Goal: Communication & Community: Ask a question

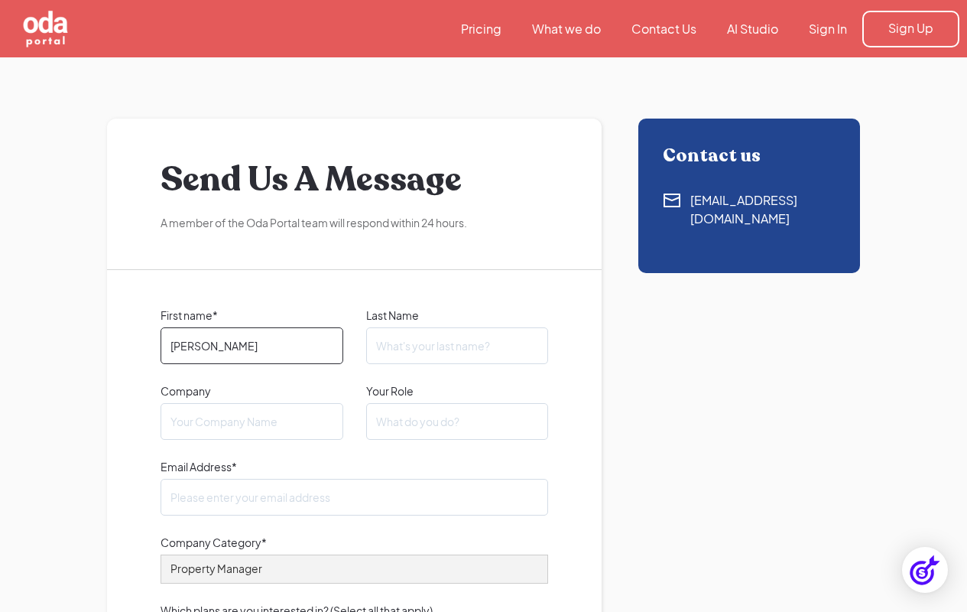
type input "[PERSON_NAME]"
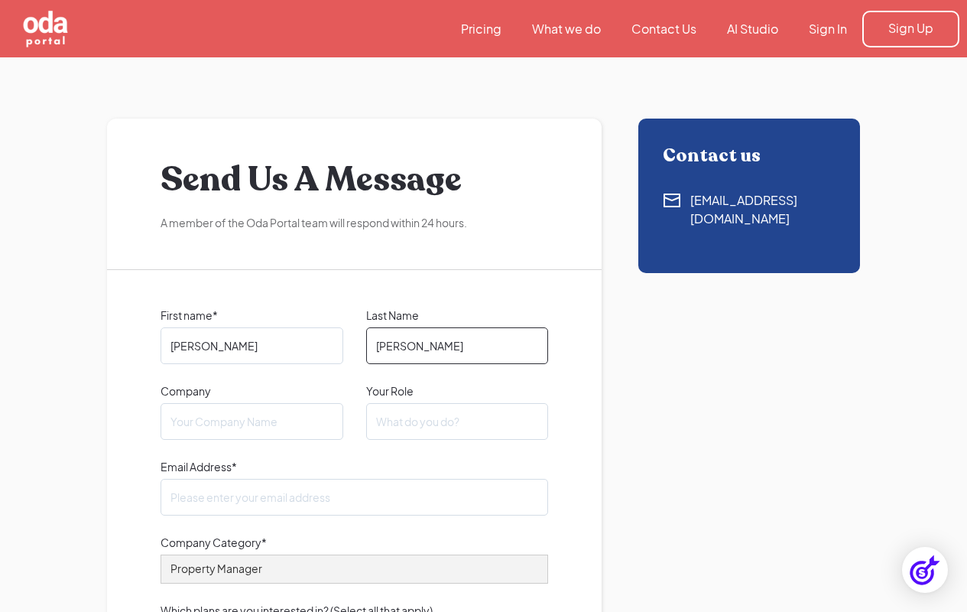
type input "[PERSON_NAME]"
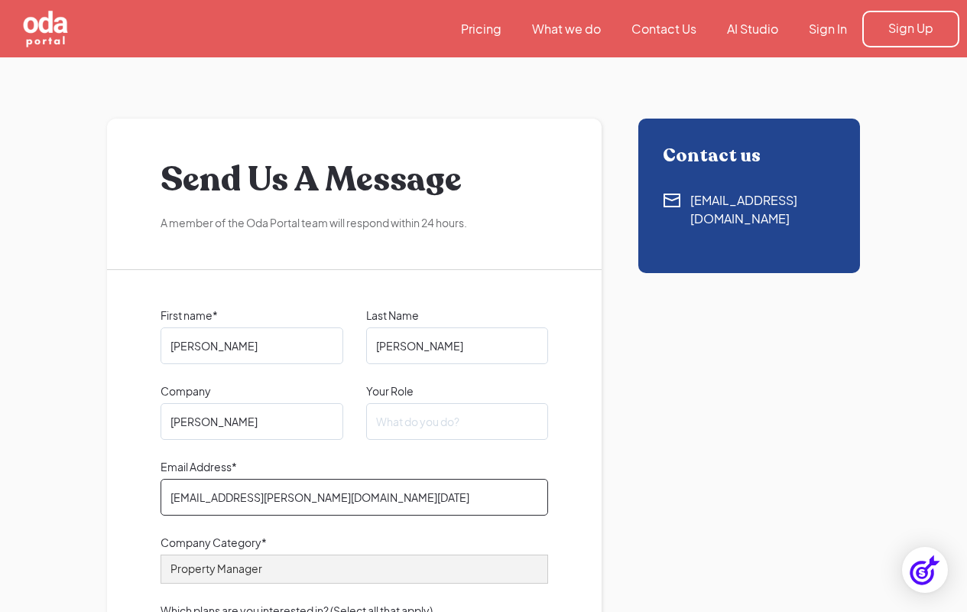
type input "[EMAIL_ADDRESS][PERSON_NAME][DOMAIN_NAME][DATE]"
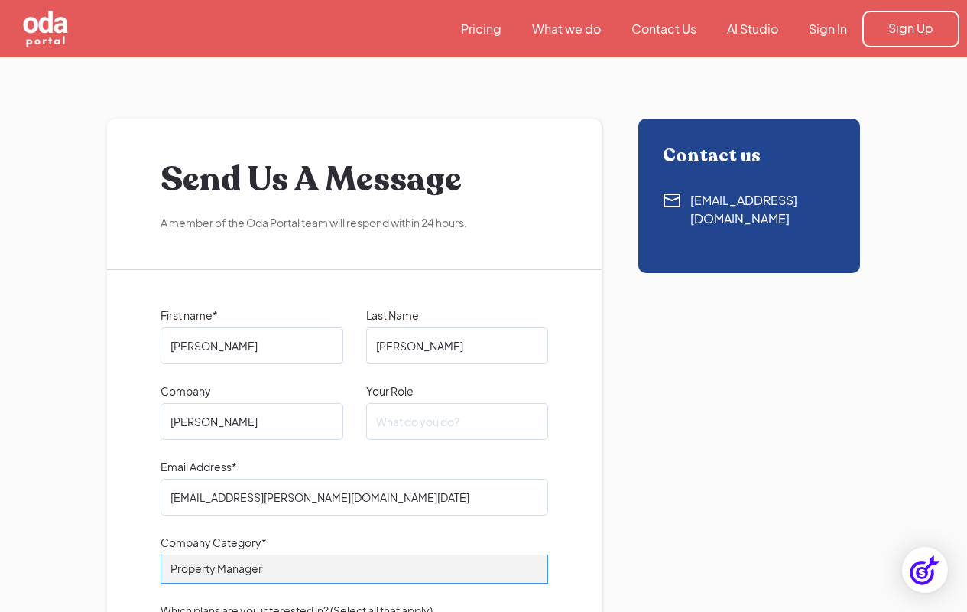
select select "Other"
type textarea "Hi! I wanted to follow up on whether you'd be interested in an article that gui…"
